Goal: Task Accomplishment & Management: Use online tool/utility

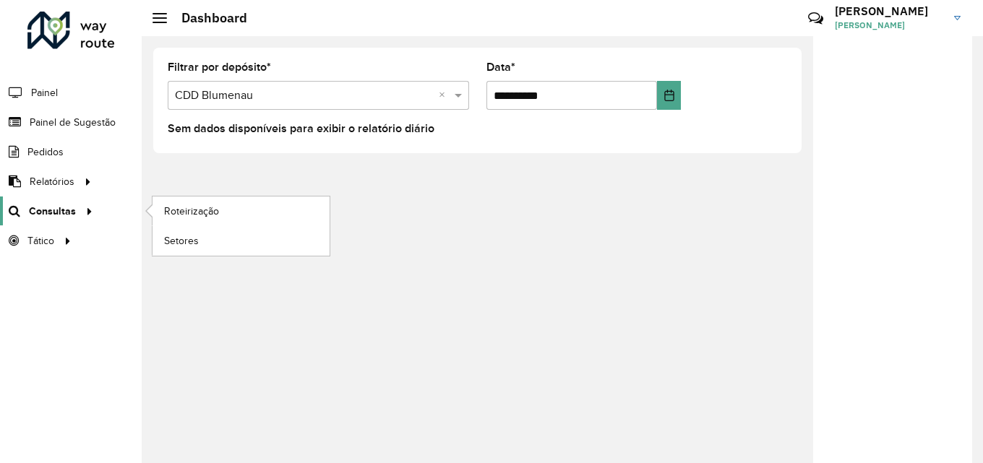
click at [43, 213] on span "Consultas" at bounding box center [52, 211] width 47 height 15
click at [267, 211] on link "Roteirização" at bounding box center [241, 211] width 177 height 29
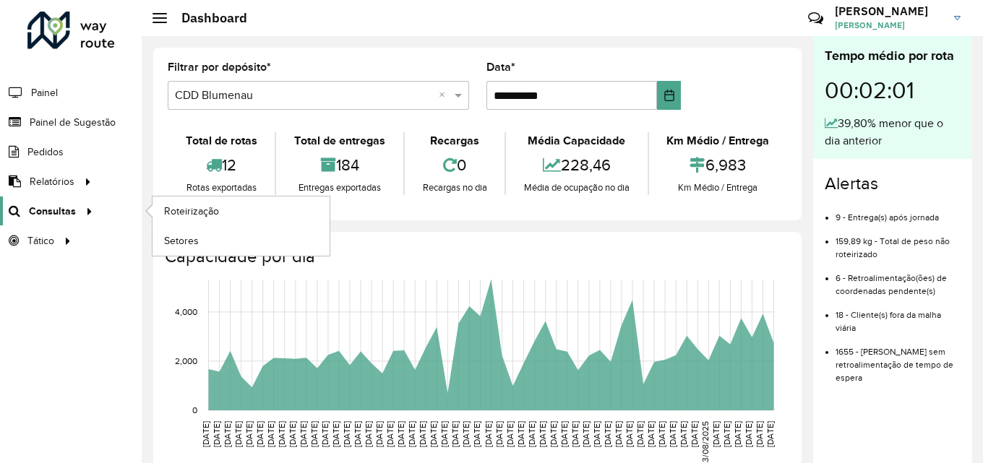
click at [56, 213] on span "Consultas" at bounding box center [52, 211] width 47 height 15
click at [183, 204] on span "Roteirização" at bounding box center [193, 211] width 59 height 15
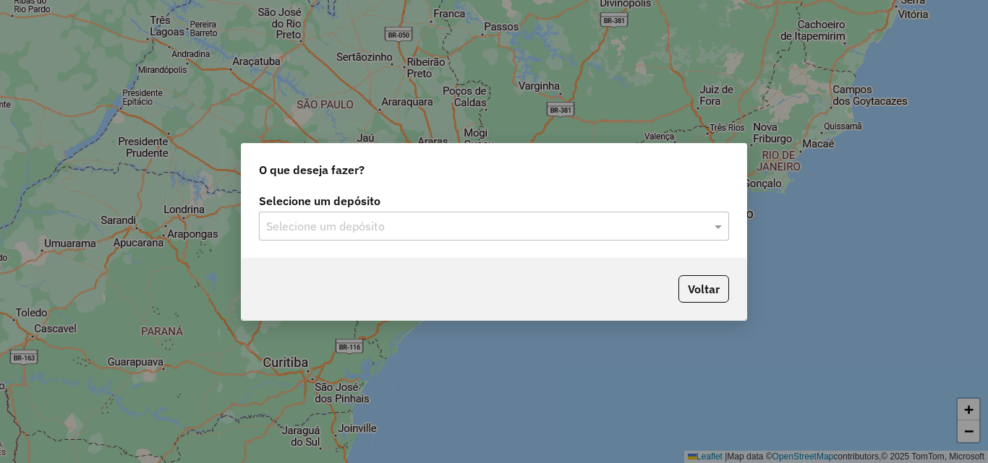
click at [479, 226] on input "text" at bounding box center [479, 226] width 427 height 17
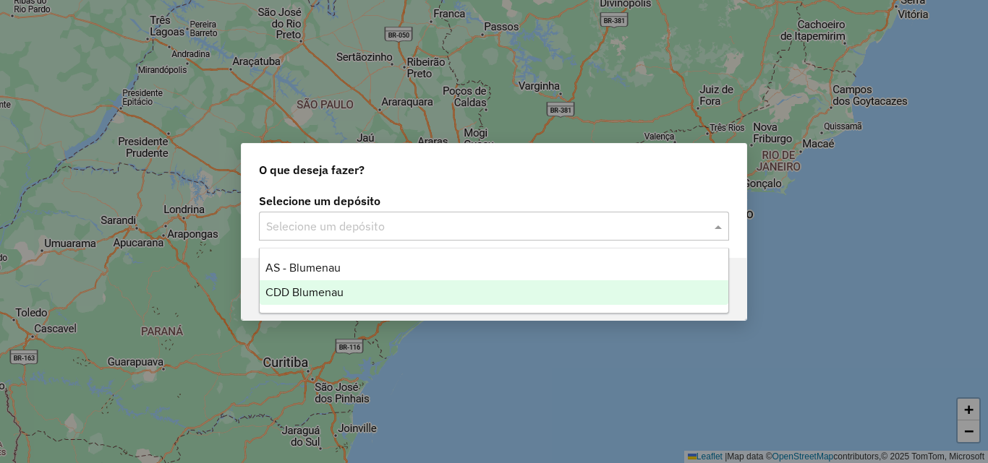
click at [343, 296] on div "CDD Blumenau" at bounding box center [494, 293] width 469 height 25
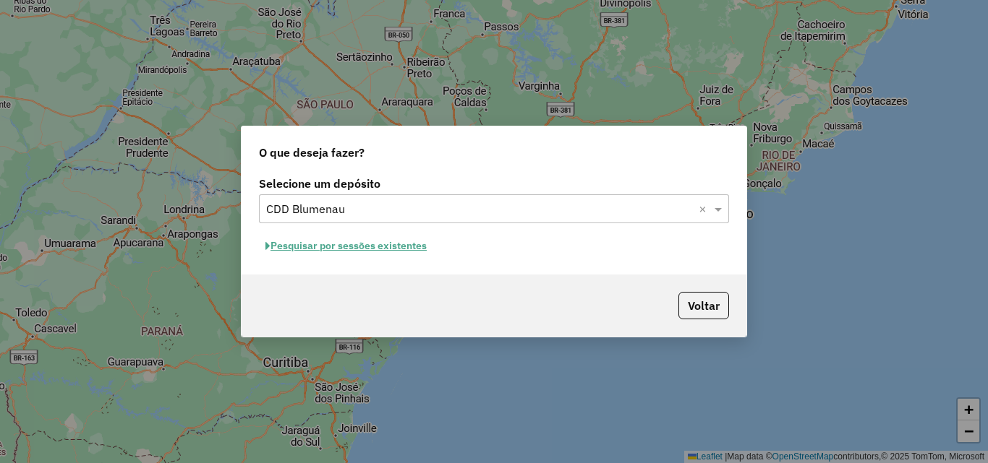
click at [390, 248] on button "Pesquisar por sessões existentes" at bounding box center [346, 246] width 174 height 22
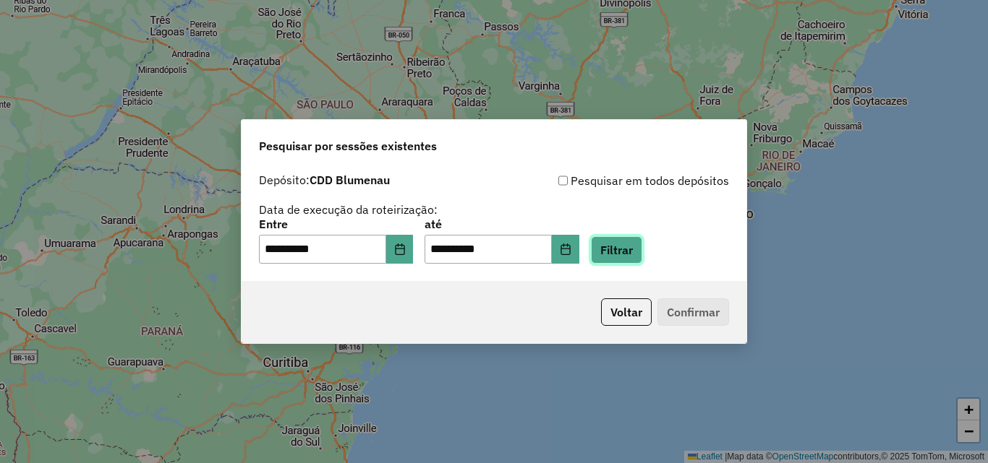
click at [628, 255] on button "Filtrar" at bounding box center [616, 249] width 51 height 27
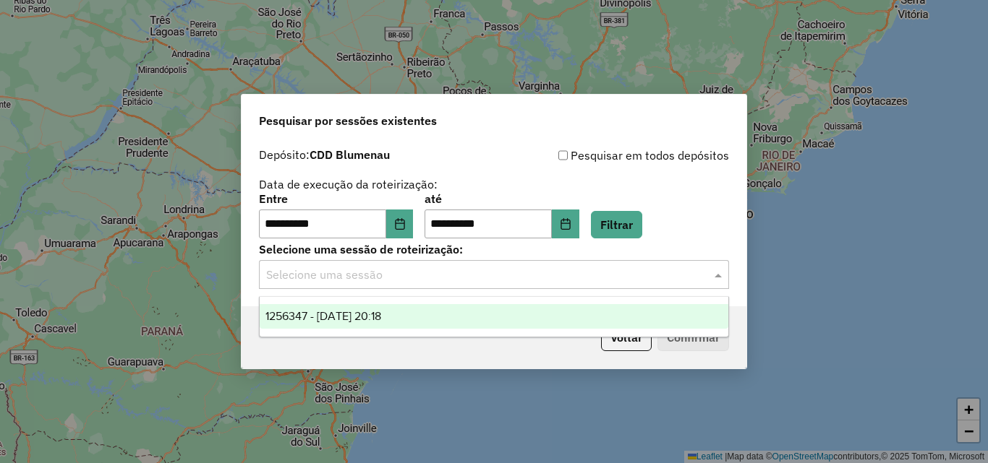
click at [435, 279] on input "text" at bounding box center [479, 275] width 427 height 17
click at [429, 315] on div "1256347 - 30/08/2025 20:18" at bounding box center [494, 316] width 469 height 25
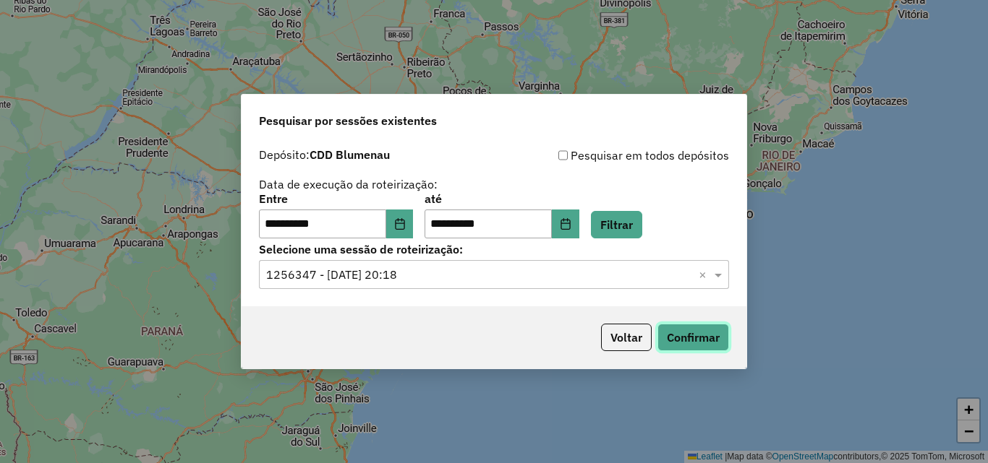
click at [688, 335] on button "Confirmar" at bounding box center [693, 337] width 72 height 27
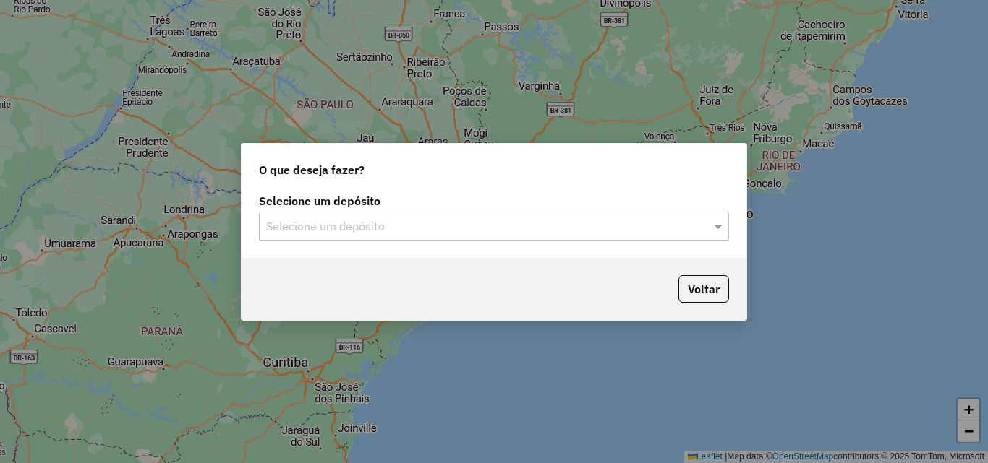
click at [341, 224] on input "text" at bounding box center [479, 226] width 427 height 17
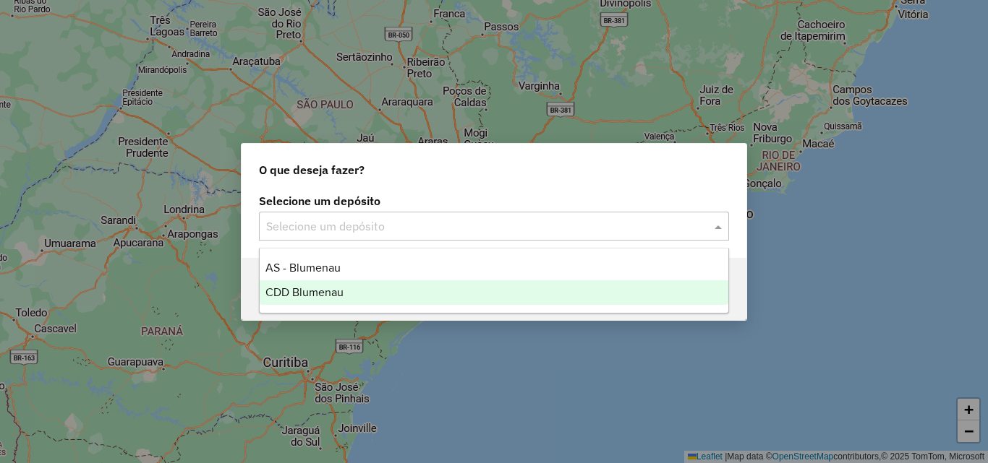
click at [335, 291] on span "CDD Blumenau" at bounding box center [304, 292] width 78 height 12
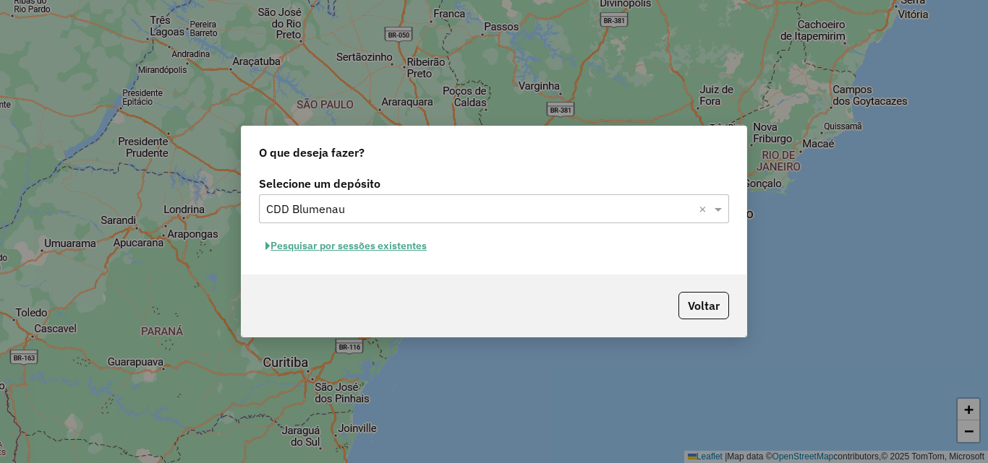
click at [361, 254] on button "Pesquisar por sessões existentes" at bounding box center [346, 246] width 174 height 22
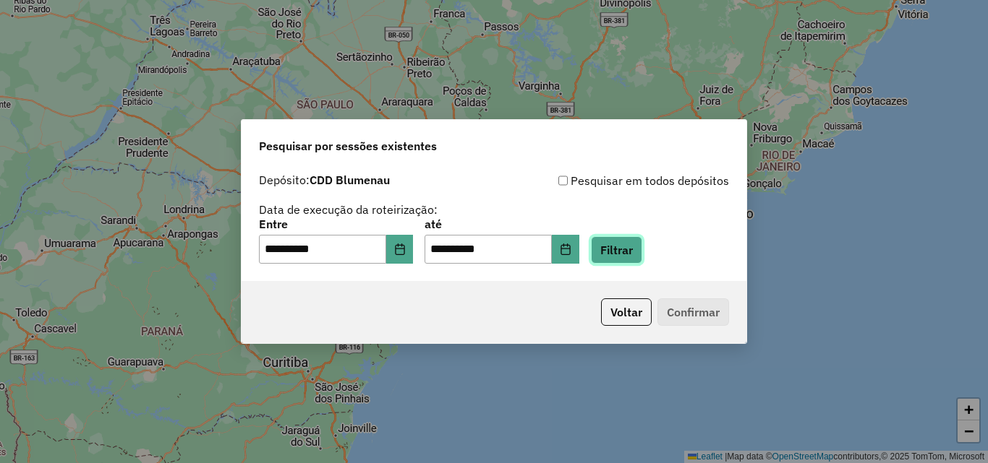
click at [637, 249] on button "Filtrar" at bounding box center [616, 249] width 51 height 27
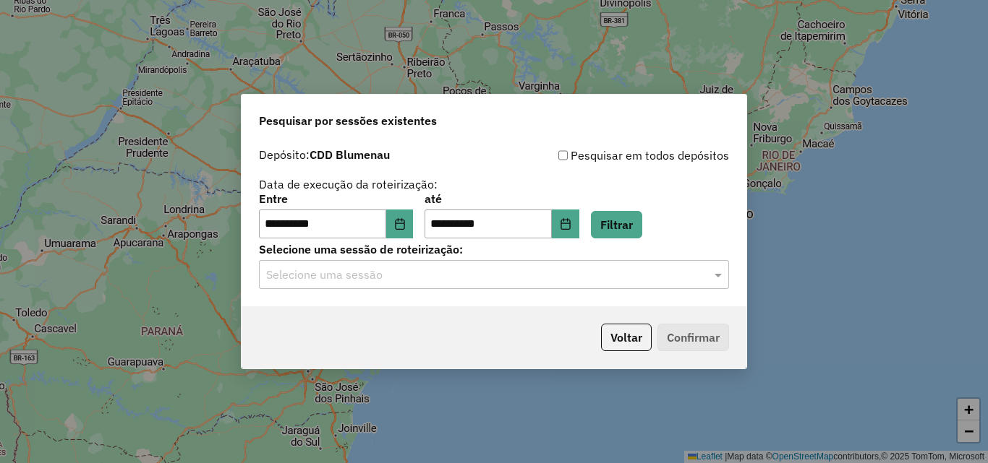
click at [352, 274] on input "text" at bounding box center [479, 275] width 427 height 17
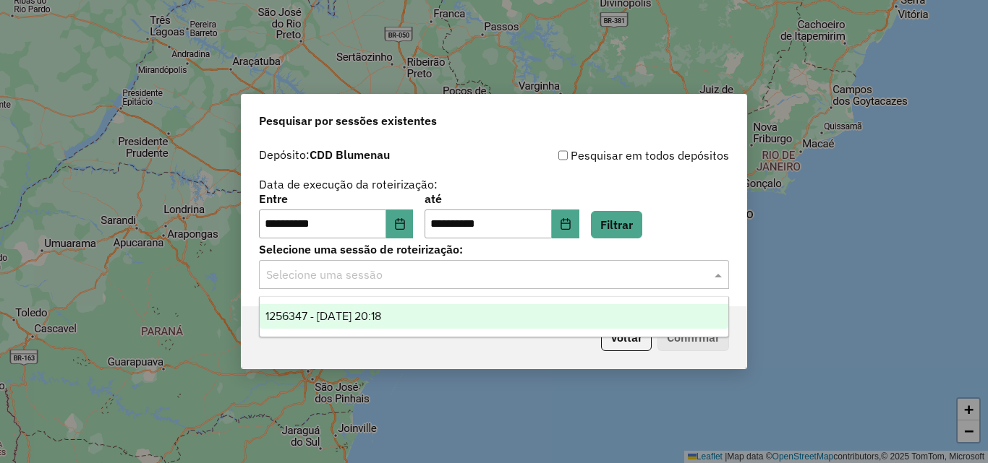
click at [362, 312] on span "1256347 - 30/08/2025 20:18" at bounding box center [323, 316] width 116 height 12
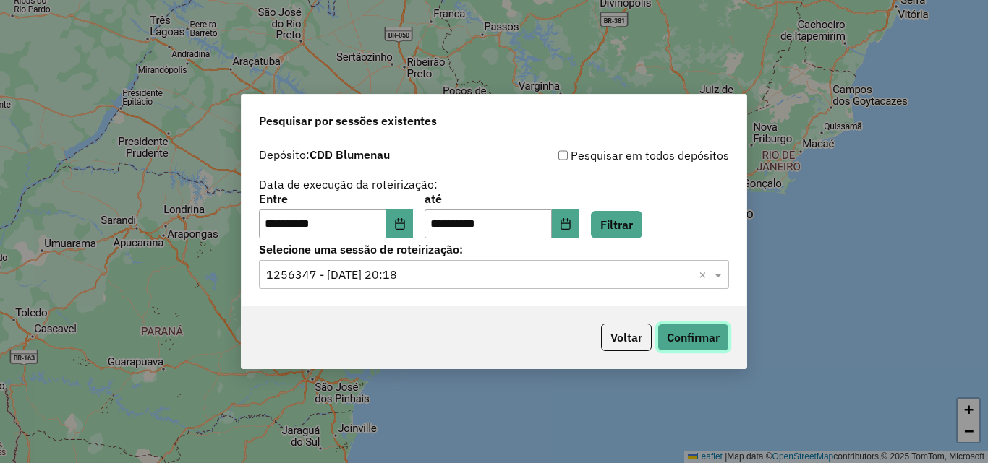
click at [688, 326] on button "Confirmar" at bounding box center [693, 337] width 72 height 27
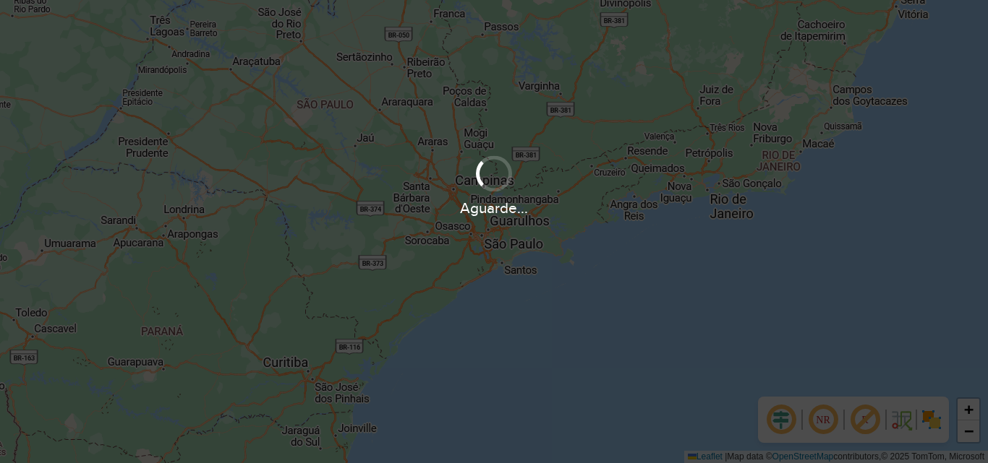
click at [525, 290] on div "Aguarde..." at bounding box center [494, 231] width 988 height 463
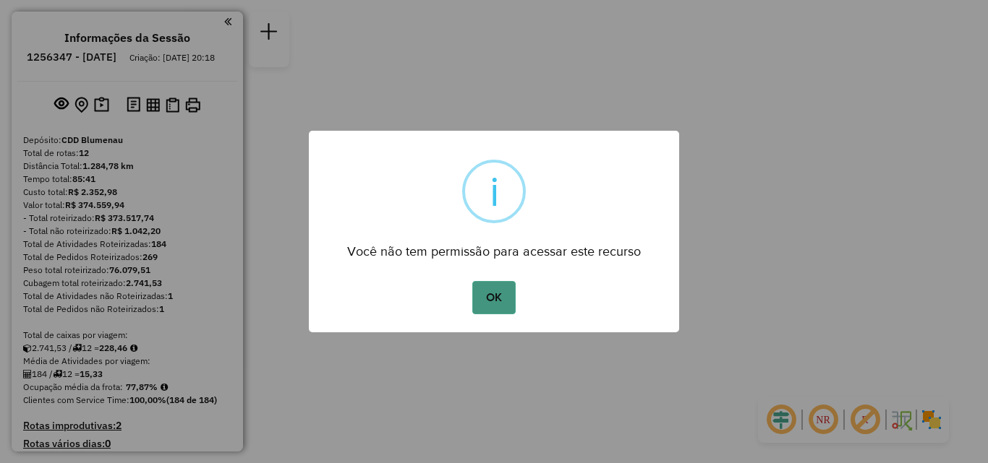
click at [501, 292] on button "OK" at bounding box center [493, 297] width 43 height 33
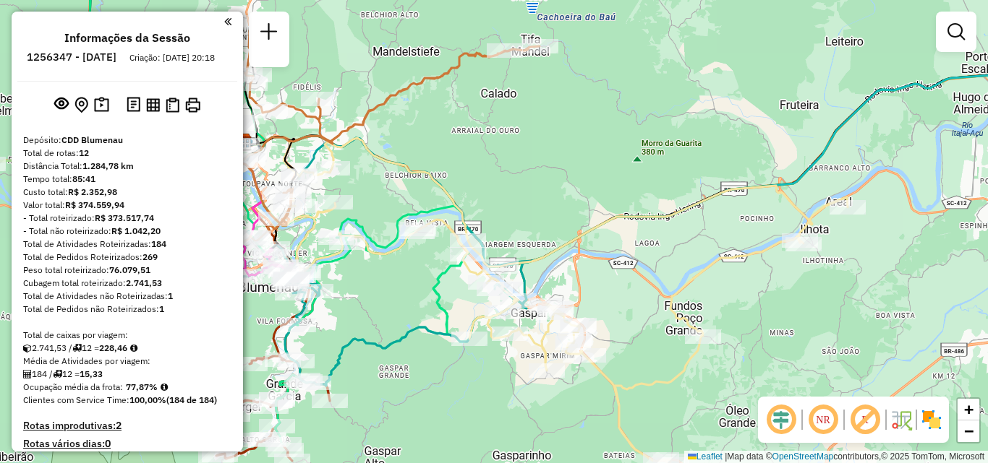
drag, startPoint x: 594, startPoint y: 260, endPoint x: 619, endPoint y: 210, distance: 55.6
click at [608, 218] on div "Janela de atendimento Grade de atendimento Capacidade Transportadoras Veículos …" at bounding box center [494, 231] width 988 height 463
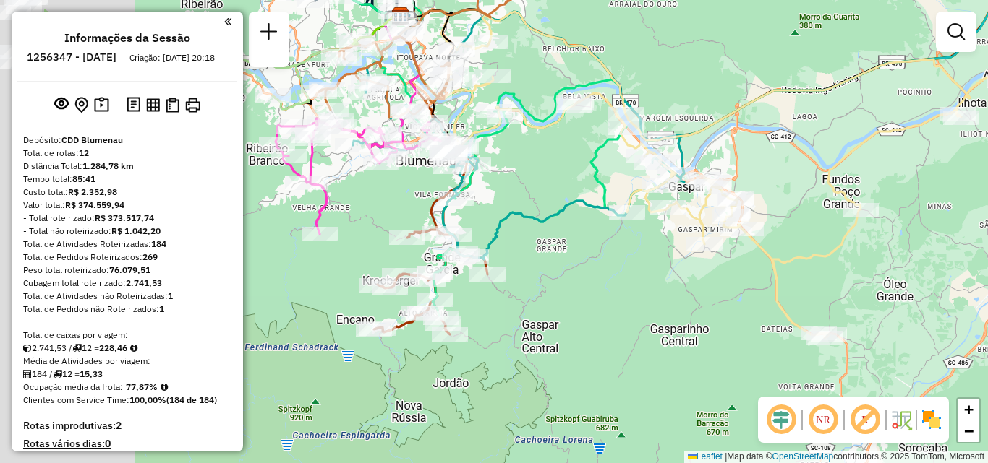
drag, startPoint x: 427, startPoint y: 313, endPoint x: 576, endPoint y: 226, distance: 172.4
click at [575, 228] on div "Janela de atendimento Grade de atendimento Capacidade Transportadoras Veículos …" at bounding box center [494, 231] width 988 height 463
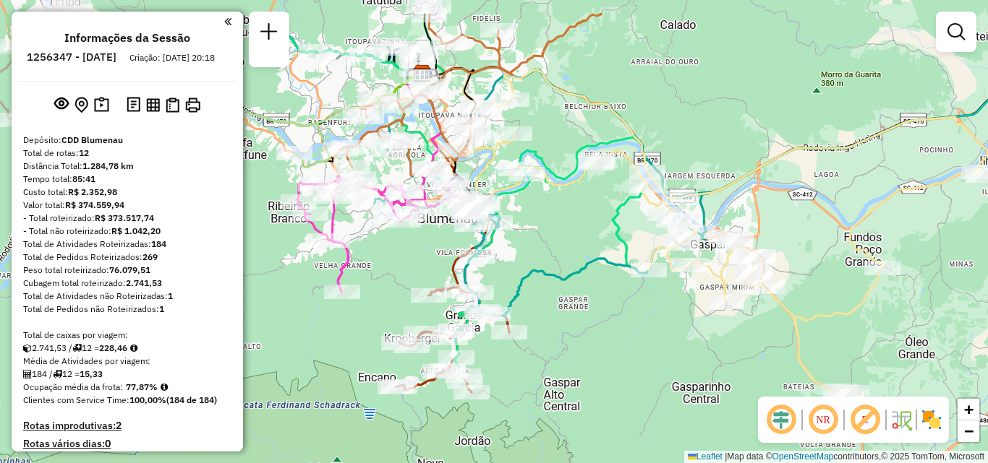
drag, startPoint x: 653, startPoint y: 239, endPoint x: 683, endPoint y: 304, distance: 71.8
click at [682, 303] on div "Janela de atendimento Grade de atendimento Capacidade Transportadoras Veículos …" at bounding box center [494, 231] width 988 height 463
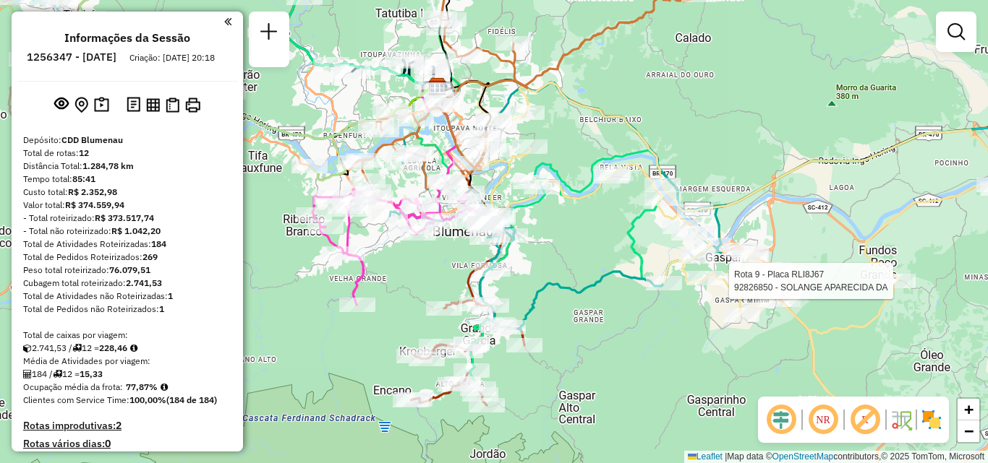
select select "**********"
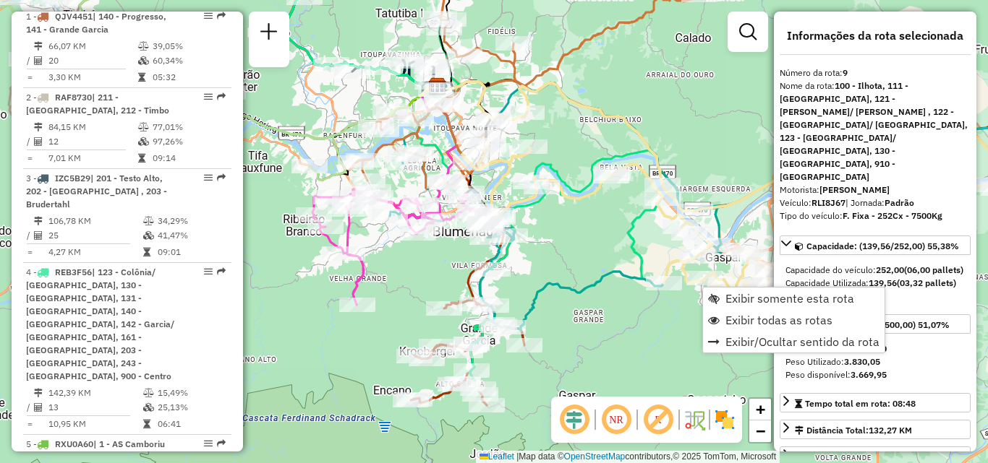
scroll to position [1267, 0]
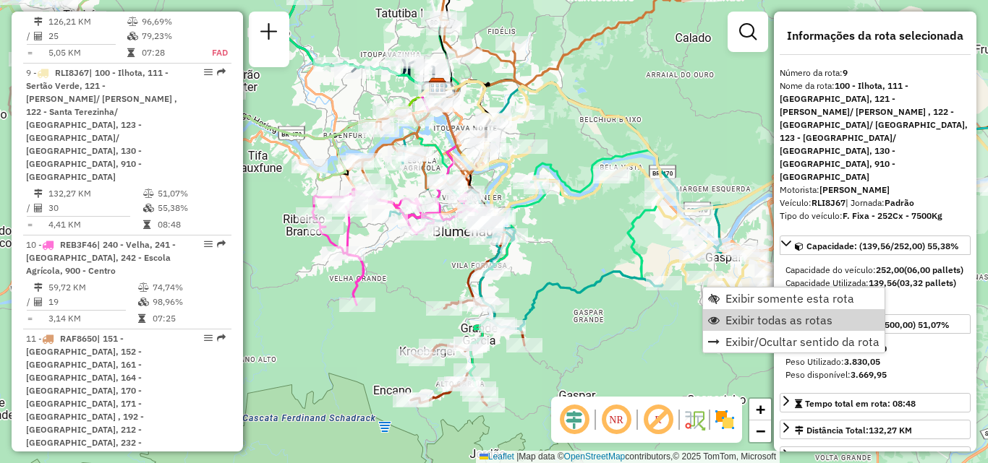
click at [611, 315] on div "Janela de atendimento Grade de atendimento Capacidade Transportadoras Veículos …" at bounding box center [494, 231] width 988 height 463
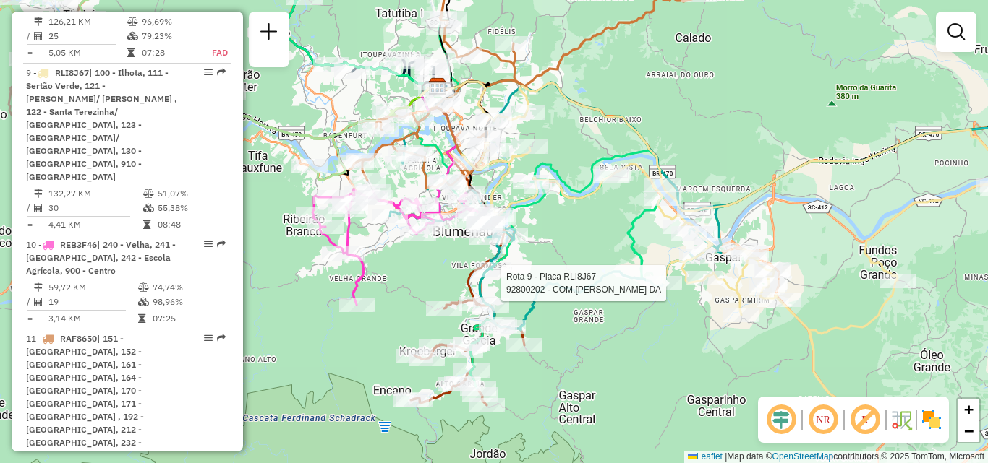
select select "**********"
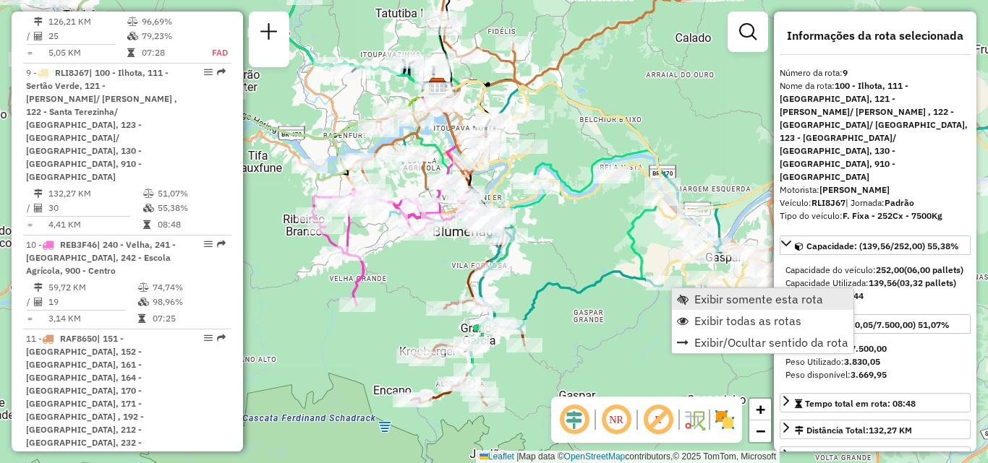
click at [712, 297] on span "Exibir somente esta rota" at bounding box center [758, 300] width 129 height 12
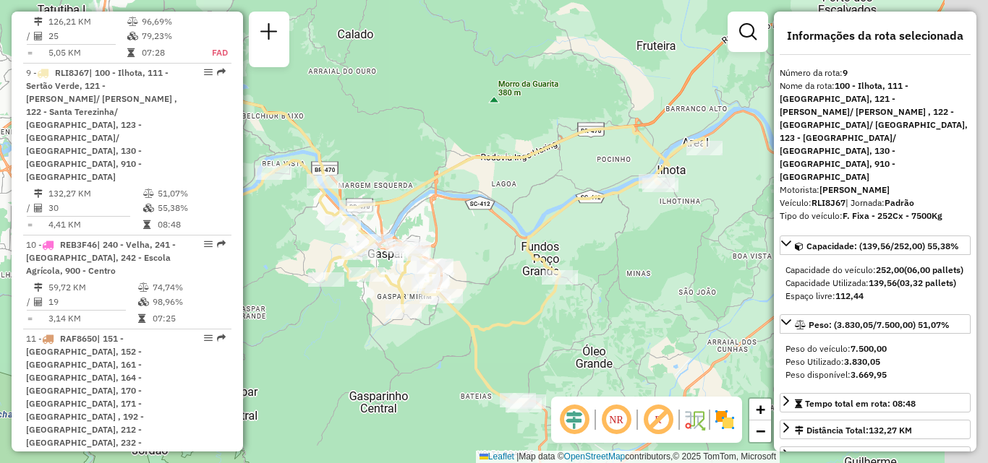
drag, startPoint x: 605, startPoint y: 303, endPoint x: 505, endPoint y: 312, distance: 100.9
click at [504, 313] on div "Janela de atendimento Grade de atendimento Capacidade Transportadoras Veículos …" at bounding box center [494, 231] width 988 height 463
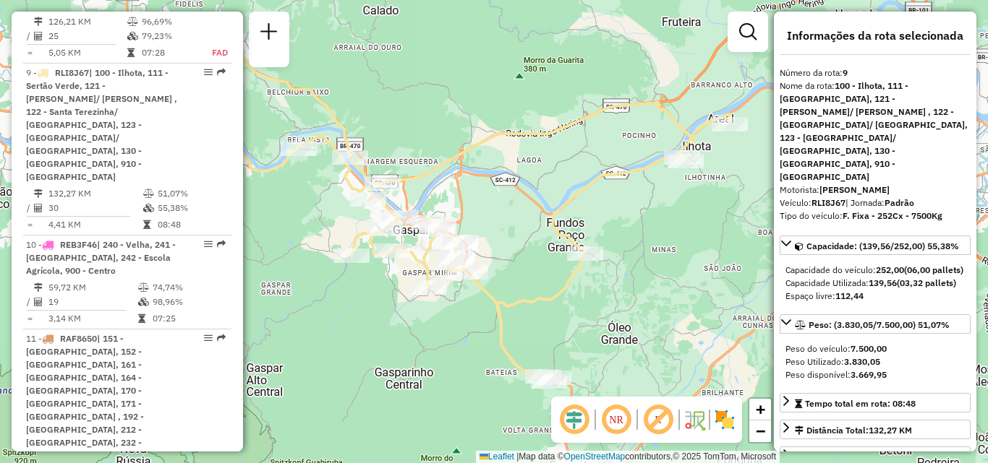
drag, startPoint x: 615, startPoint y: 290, endPoint x: 646, endPoint y: 256, distance: 46.1
click at [645, 259] on div "Janela de atendimento Grade de atendimento Capacidade Transportadoras Veículos …" at bounding box center [494, 231] width 988 height 463
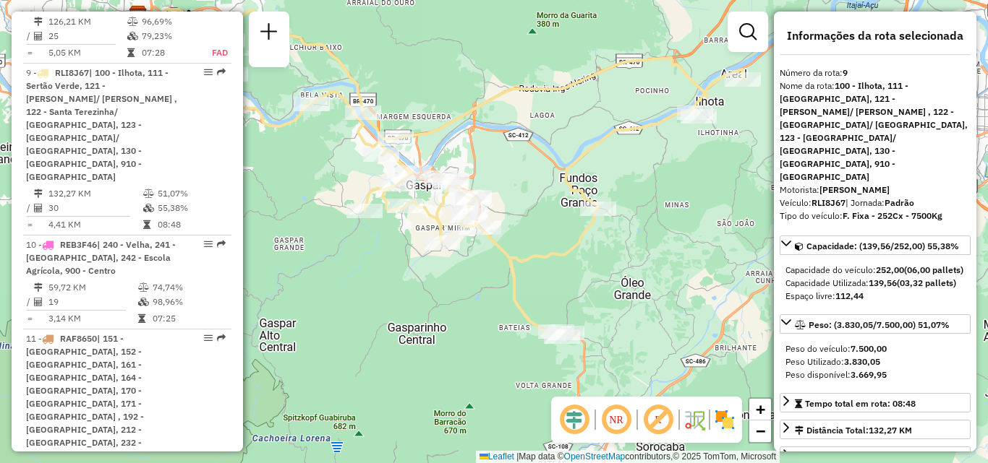
drag, startPoint x: 662, startPoint y: 251, endPoint x: 662, endPoint y: 226, distance: 25.3
click at [662, 228] on div "Janela de atendimento Grade de atendimento Capacidade Transportadoras Veículos …" at bounding box center [494, 231] width 988 height 463
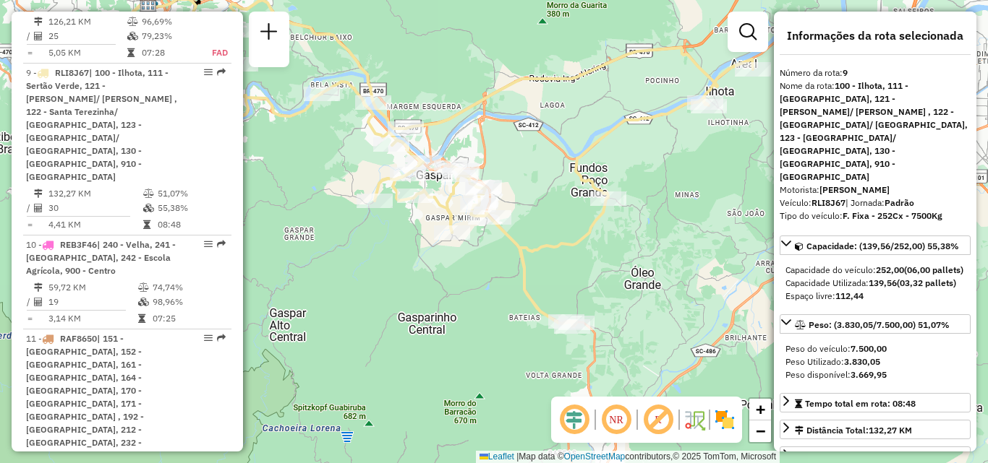
drag, startPoint x: 576, startPoint y: 252, endPoint x: 658, endPoint y: 331, distance: 113.5
click at [657, 330] on div "Janela de atendimento Grade de atendimento Capacidade Transportadoras Veículos …" at bounding box center [494, 231] width 988 height 463
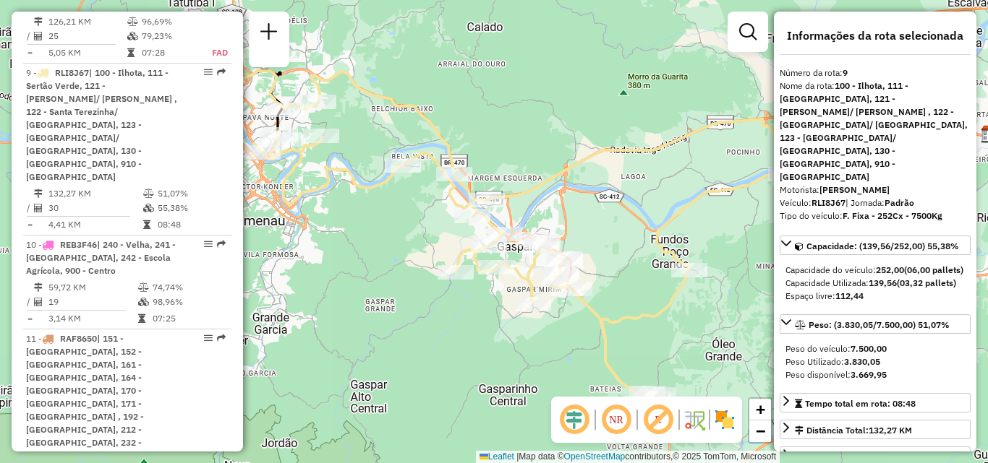
drag, startPoint x: 401, startPoint y: 277, endPoint x: 475, endPoint y: 262, distance: 75.2
click at [475, 262] on div "Rota 9 - Placa RLI8J67 92800202 - COM.ELOI PORCINIO DA Janela de atendimento Gr…" at bounding box center [494, 231] width 988 height 463
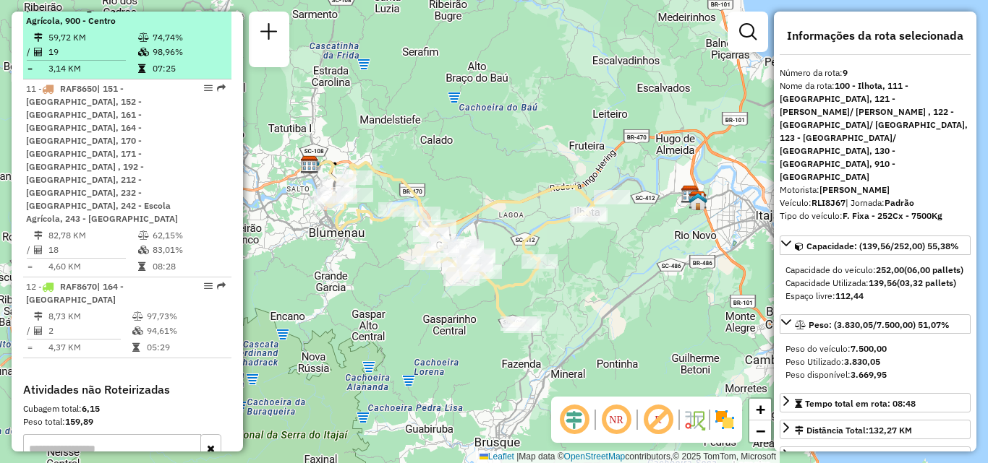
scroll to position [1520, 0]
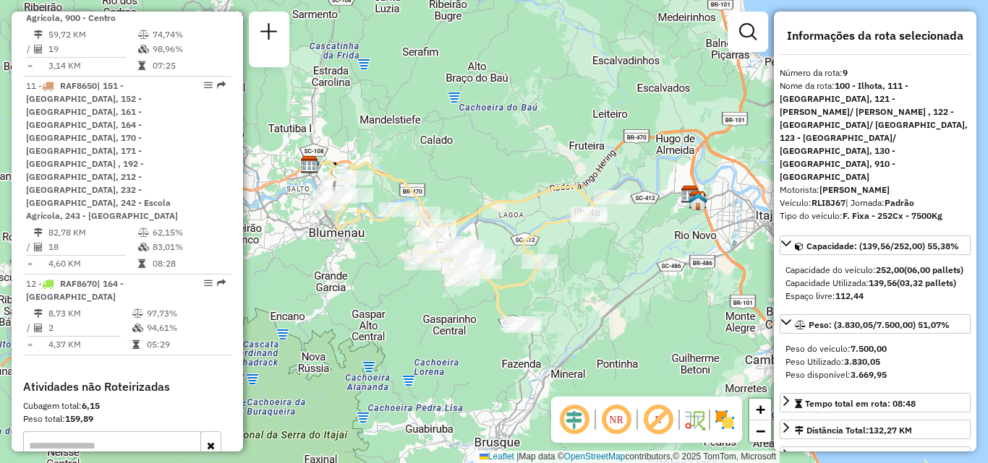
drag, startPoint x: 474, startPoint y: 279, endPoint x: 553, endPoint y: 246, distance: 85.5
click at [526, 259] on div "Rota 9 - Placa RLI8J67 92800202 - COM.ELOI PORCINIO DA Janela de atendimento Gr…" at bounding box center [494, 231] width 988 height 463
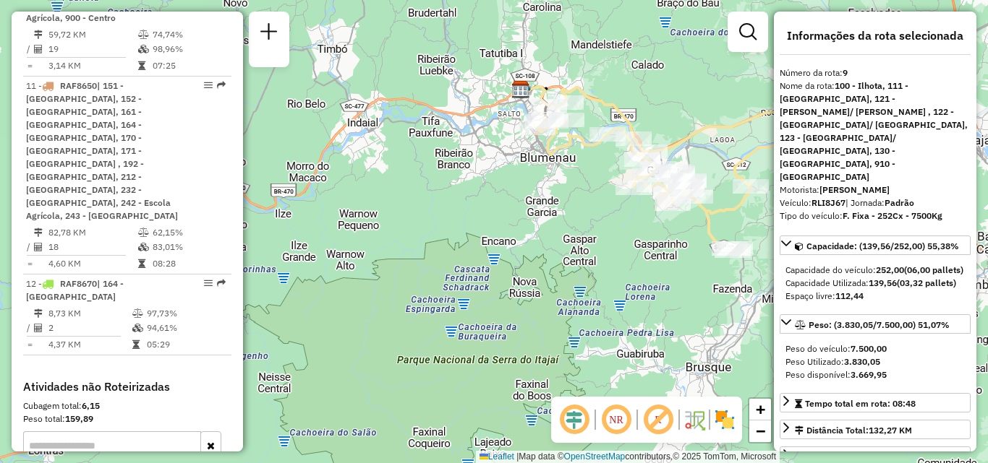
click at [448, 271] on div "Janela de atendimento Grade de atendimento Capacidade Transportadoras Veículos …" at bounding box center [494, 231] width 988 height 463
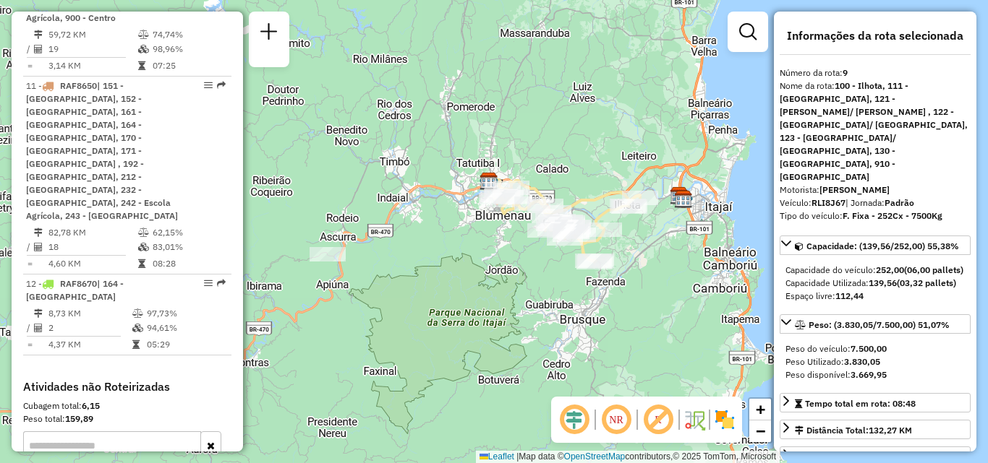
drag, startPoint x: 362, startPoint y: 257, endPoint x: 425, endPoint y: 255, distance: 63.6
click at [425, 255] on div "Janela de atendimento Grade de atendimento Capacidade Transportadoras Veículos …" at bounding box center [494, 231] width 988 height 463
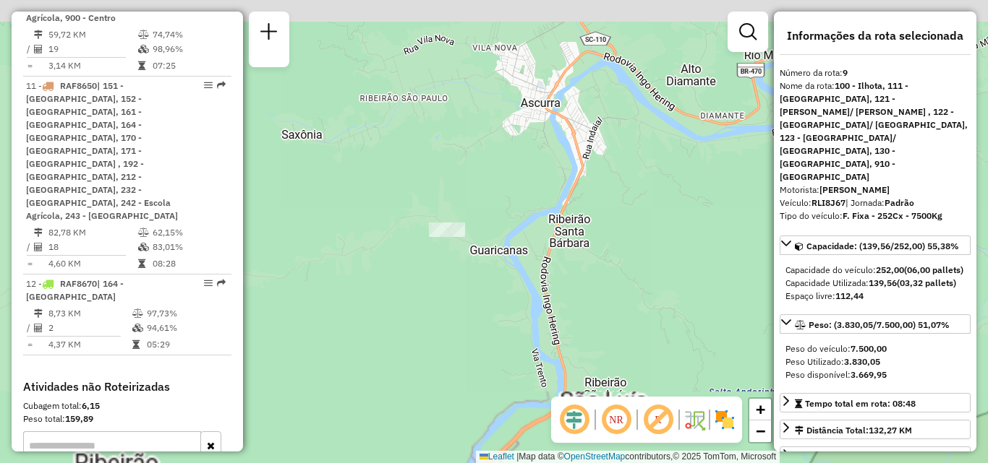
drag, startPoint x: 445, startPoint y: 208, endPoint x: 439, endPoint y: 268, distance: 59.6
click at [439, 267] on div "Janela de atendimento Grade de atendimento Capacidade Transportadoras Veículos …" at bounding box center [494, 231] width 988 height 463
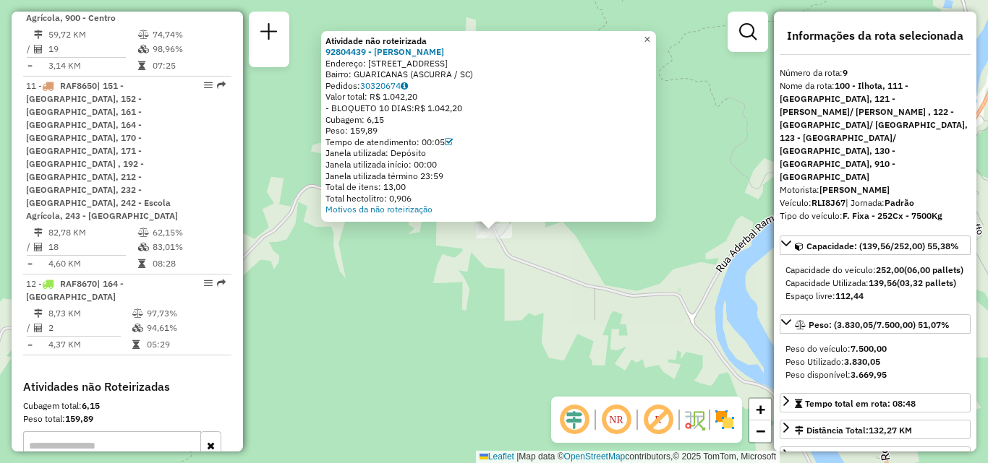
click at [650, 37] on span "×" at bounding box center [647, 39] width 7 height 12
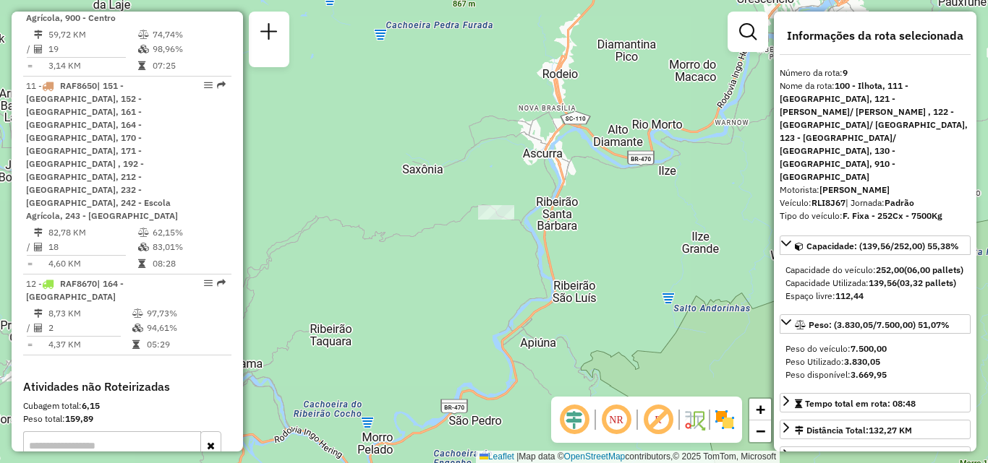
drag, startPoint x: 444, startPoint y: 225, endPoint x: 387, endPoint y: 212, distance: 58.6
click at [387, 212] on div "Janela de atendimento Grade de atendimento Capacidade Transportadoras Veículos …" at bounding box center [494, 231] width 988 height 463
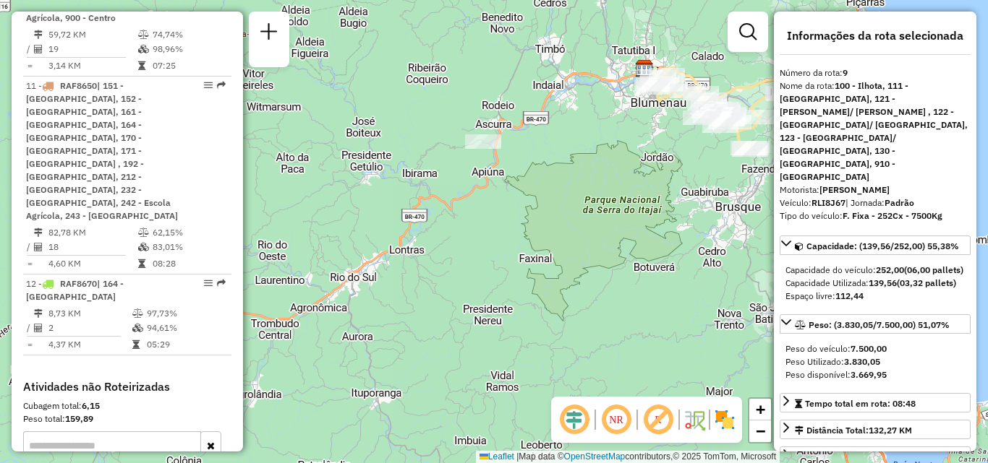
drag, startPoint x: 563, startPoint y: 205, endPoint x: 429, endPoint y: 202, distance: 134.5
click at [433, 202] on div "Janela de atendimento Grade de atendimento Capacidade Transportadoras Veículos …" at bounding box center [494, 231] width 988 height 463
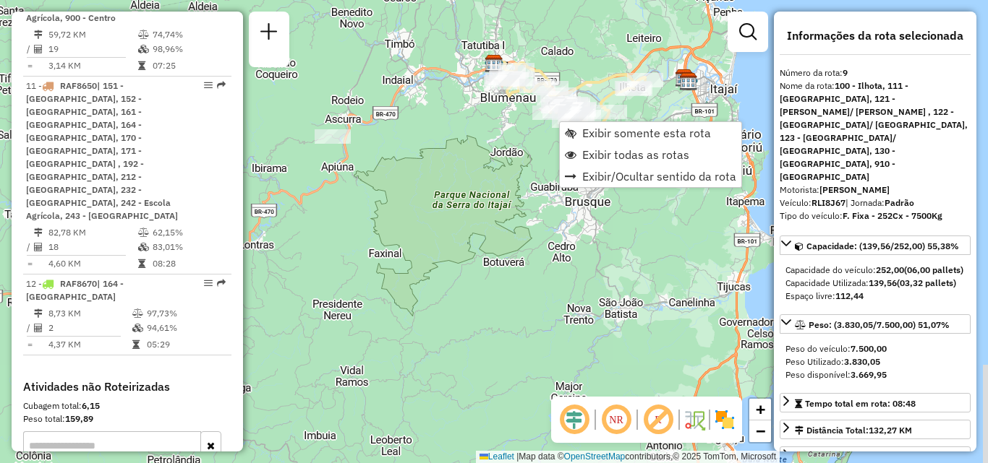
scroll to position [1267, 0]
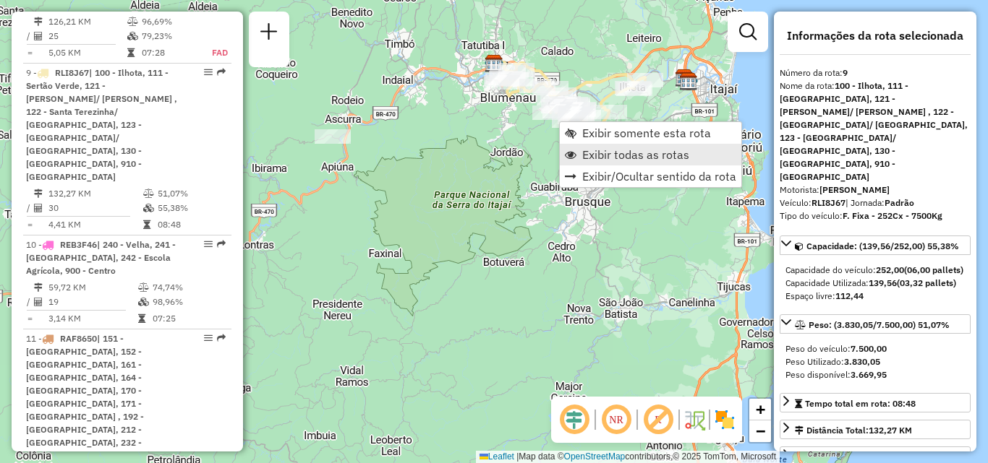
drag, startPoint x: 615, startPoint y: 155, endPoint x: 608, endPoint y: 152, distance: 7.8
click at [616, 155] on span "Exibir todas as rotas" at bounding box center [635, 155] width 107 height 12
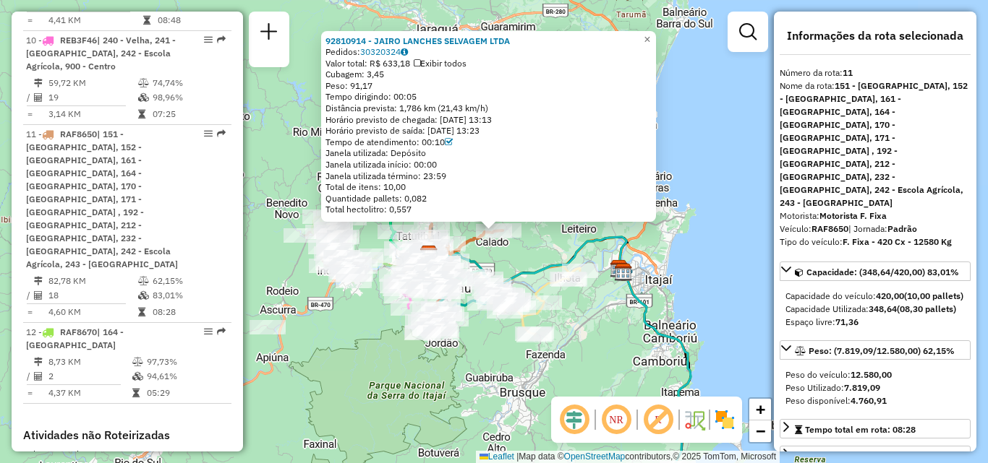
scroll to position [1494, 0]
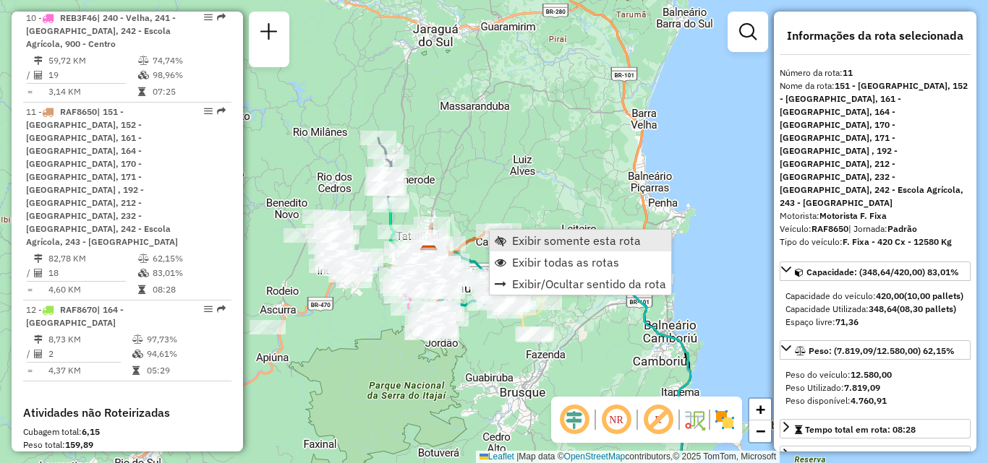
click at [516, 239] on span "Exibir somente esta rota" at bounding box center [576, 241] width 129 height 12
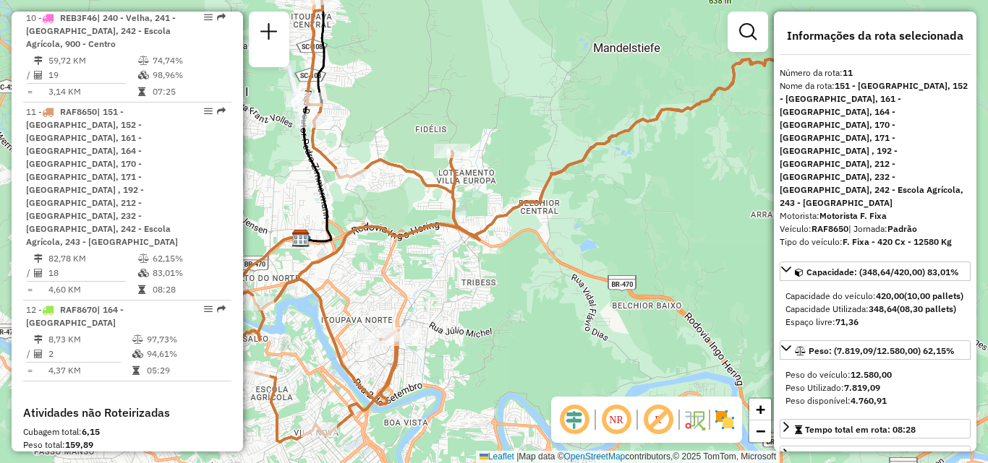
drag, startPoint x: 512, startPoint y: 230, endPoint x: 560, endPoint y: 200, distance: 57.2
click at [548, 208] on div "Janela de atendimento Grade de atendimento Capacidade Transportadoras Veículos …" at bounding box center [494, 231] width 988 height 463
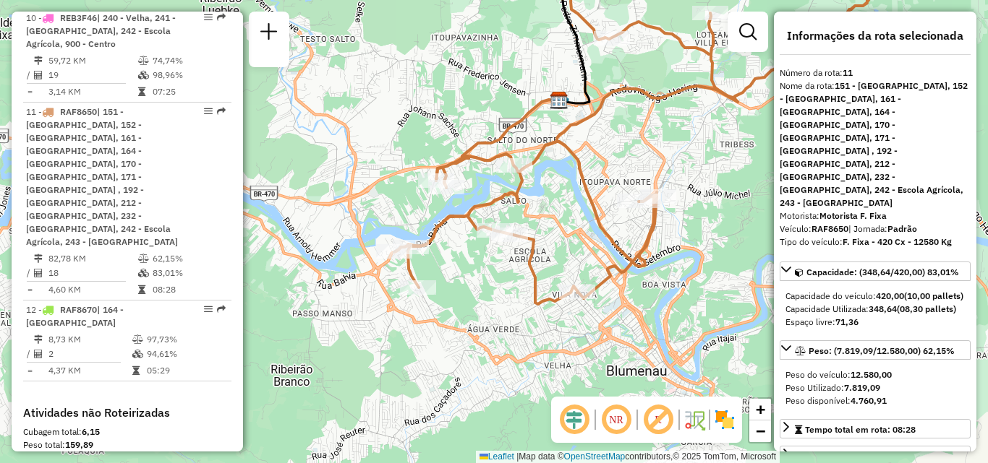
drag, startPoint x: 447, startPoint y: 261, endPoint x: 461, endPoint y: 254, distance: 16.2
click at [461, 254] on div "Janela de atendimento Grade de atendimento Capacidade Transportadoras Veículos …" at bounding box center [494, 231] width 988 height 463
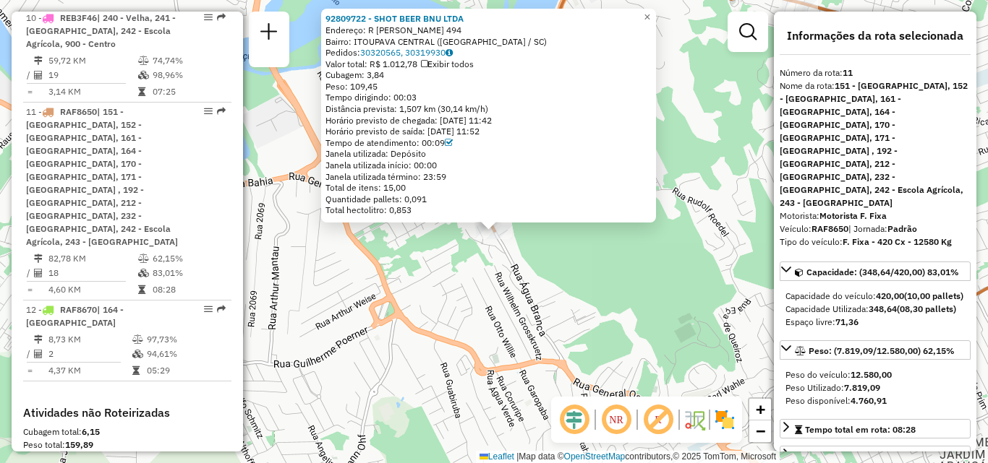
click at [615, 281] on div "92809722 - SHOT BEER BNU LTDA Endereço: R [PERSON_NAME] 494 Bairro: ITOUPAVA CE…" at bounding box center [494, 231] width 988 height 463
